Goal: Transaction & Acquisition: Purchase product/service

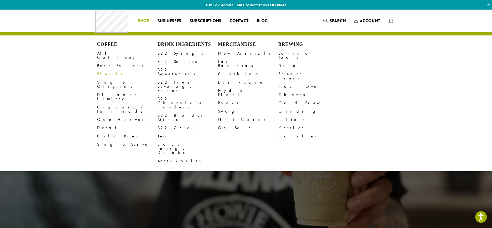
click at [107, 70] on link "Blends" at bounding box center [127, 74] width 60 height 8
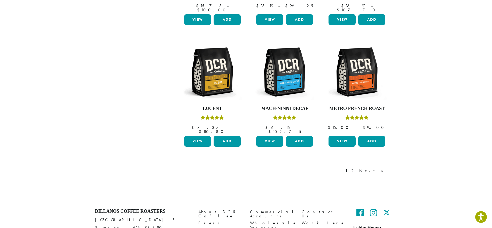
scroll to position [410, 0]
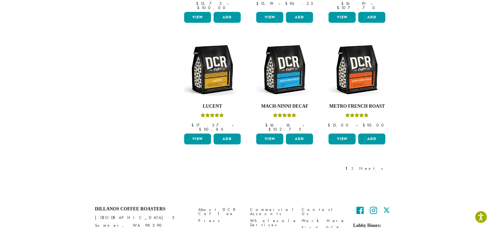
click at [357, 165] on link "2" at bounding box center [353, 168] width 6 height 6
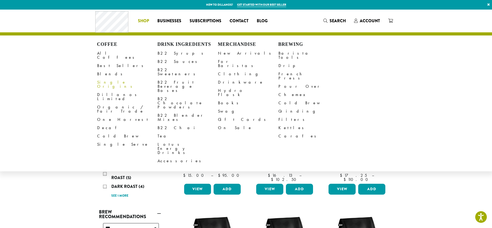
click at [99, 78] on link "Single Origins" at bounding box center [127, 84] width 60 height 12
click at [140, 23] on span "Shop" at bounding box center [143, 21] width 11 height 6
click at [103, 78] on link "Single Origins" at bounding box center [127, 84] width 60 height 12
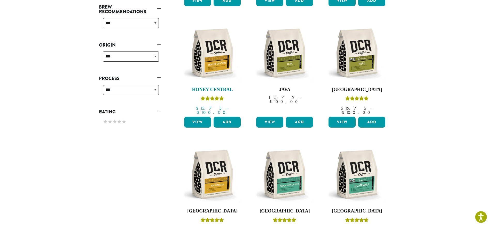
scroll to position [202, 0]
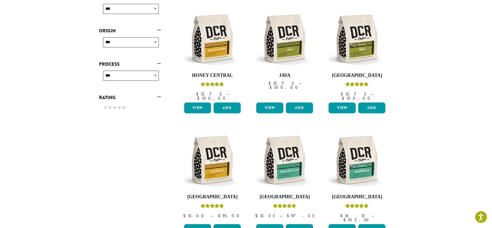
click at [443, 129] on section "**********" at bounding box center [246, 103] width 492 height 592
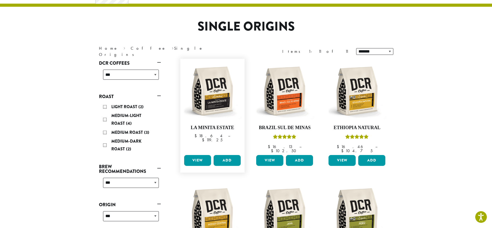
scroll to position [27, 0]
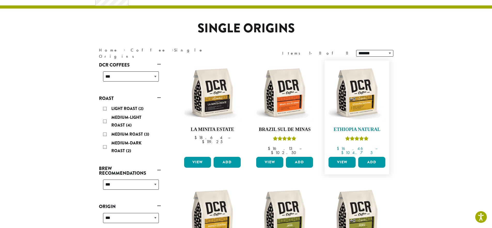
click at [356, 93] on img at bounding box center [356, 92] width 59 height 59
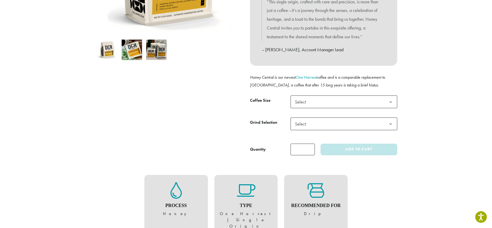
scroll to position [150, 0]
click at [303, 77] on link "One Harvest" at bounding box center [306, 76] width 21 height 5
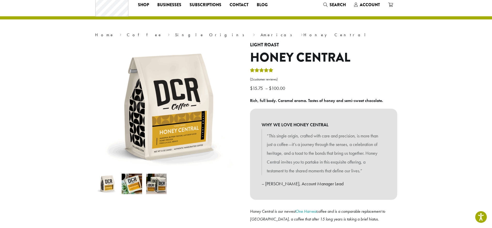
scroll to position [0, 0]
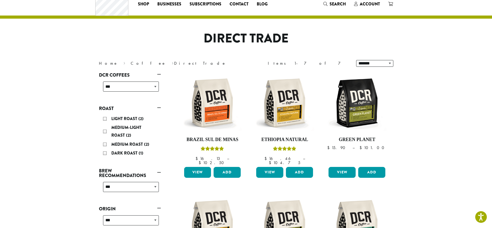
scroll to position [18, 0]
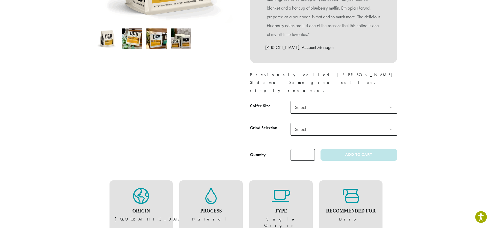
scroll to position [165, 0]
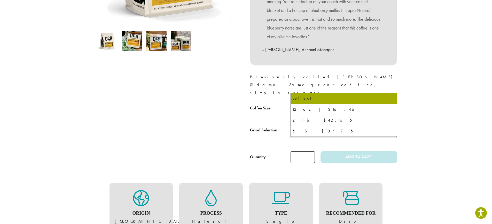
click at [329, 103] on span "Select" at bounding box center [344, 109] width 107 height 13
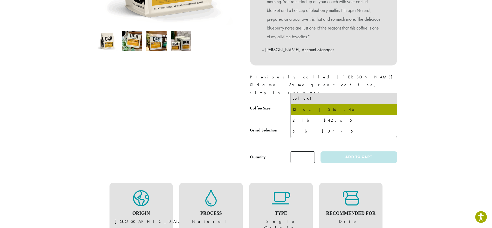
click at [224, 107] on div at bounding box center [168, 31] width 155 height 263
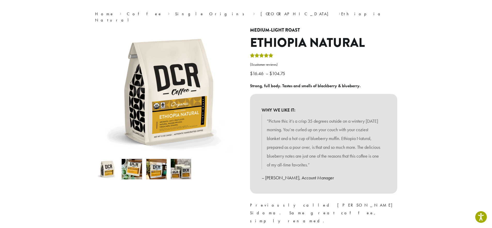
scroll to position [35, 0]
